Goal: Task Accomplishment & Management: Use online tool/utility

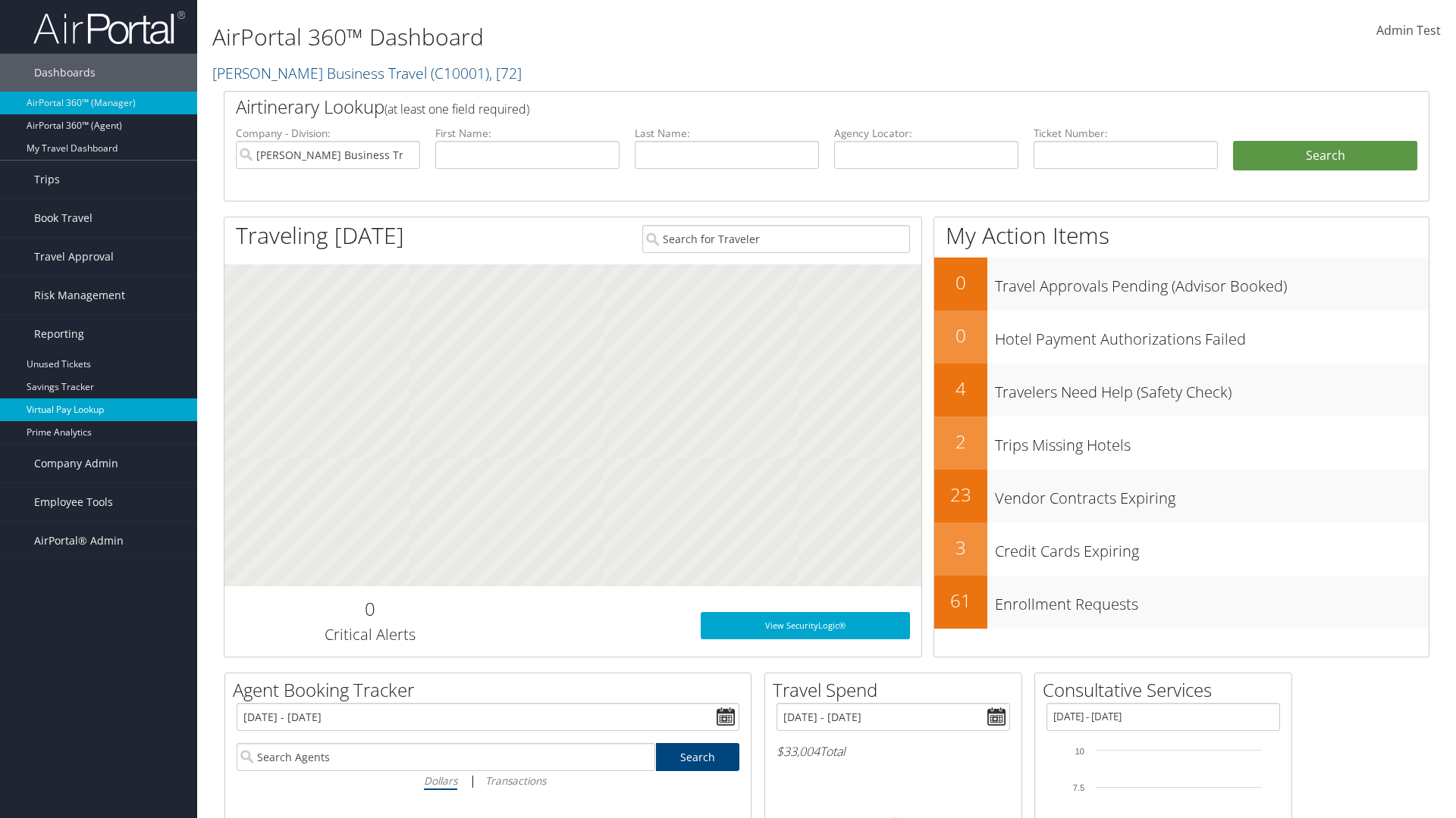
click at [98, 410] on link "Virtual Pay Lookup" at bounding box center [98, 409] width 197 height 22
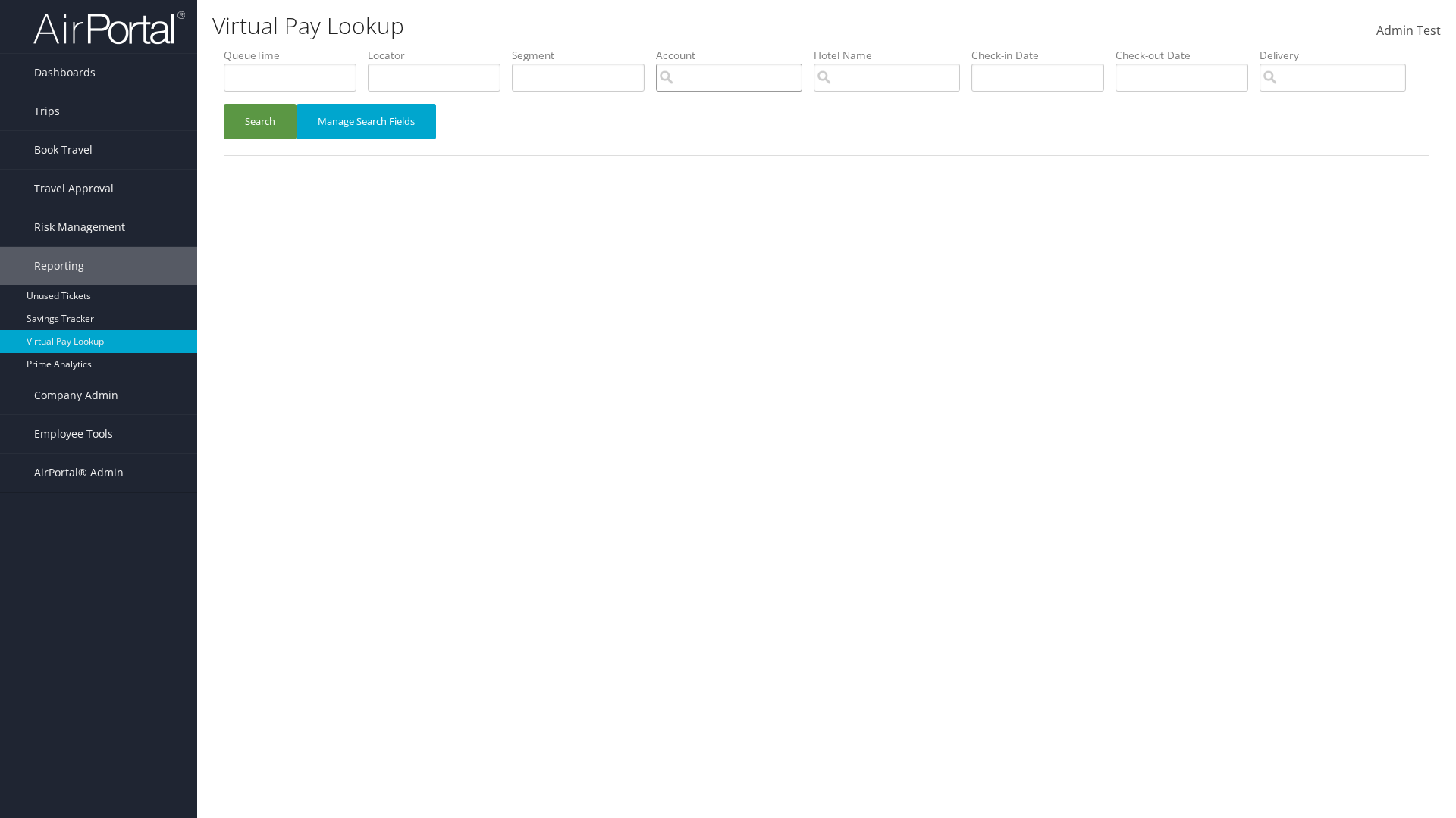
click at [728, 77] on input "search" at bounding box center [729, 78] width 146 height 28
type input "weatherby"
